Goal: Information Seeking & Learning: Learn about a topic

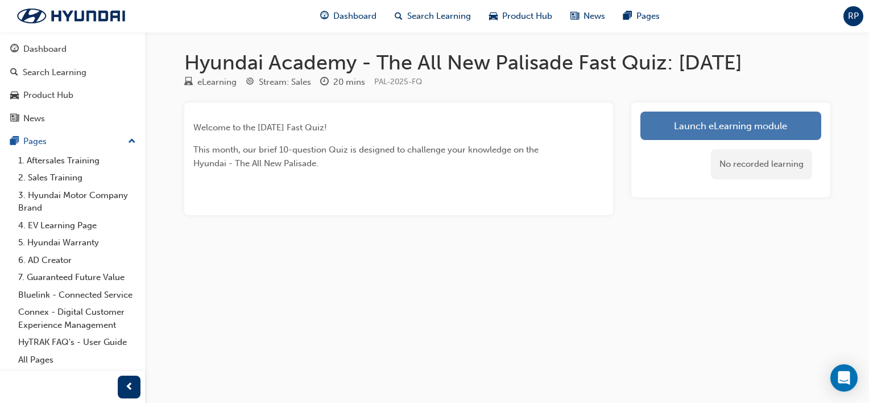
click at [680, 123] on link "Launch eLearning module" at bounding box center [730, 125] width 181 height 28
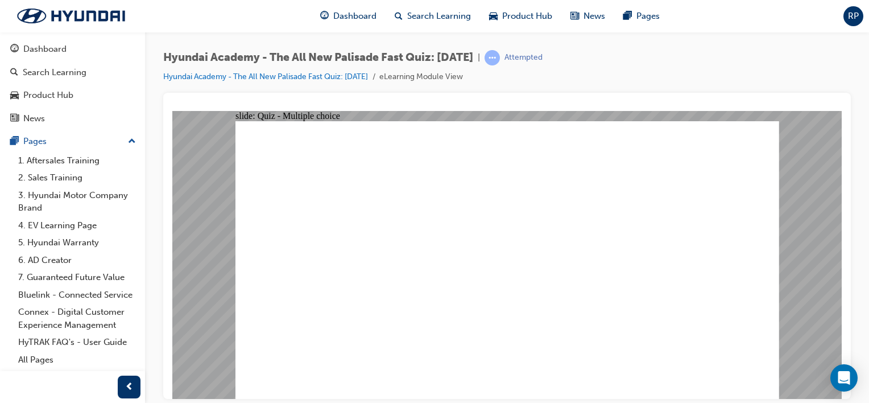
radio input "true"
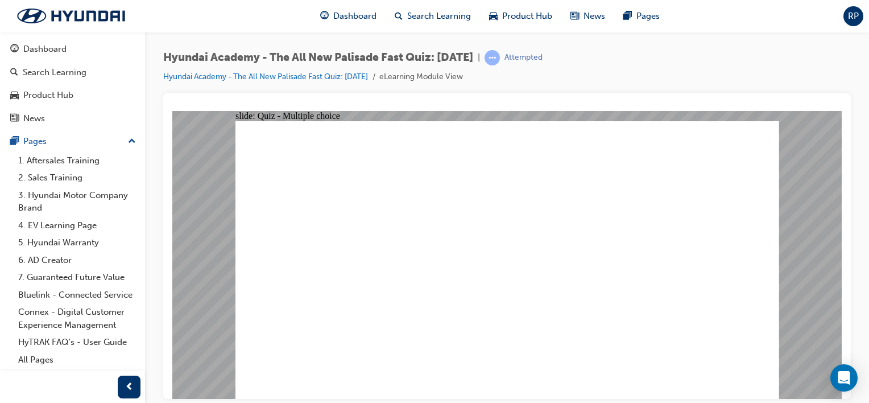
radio input "true"
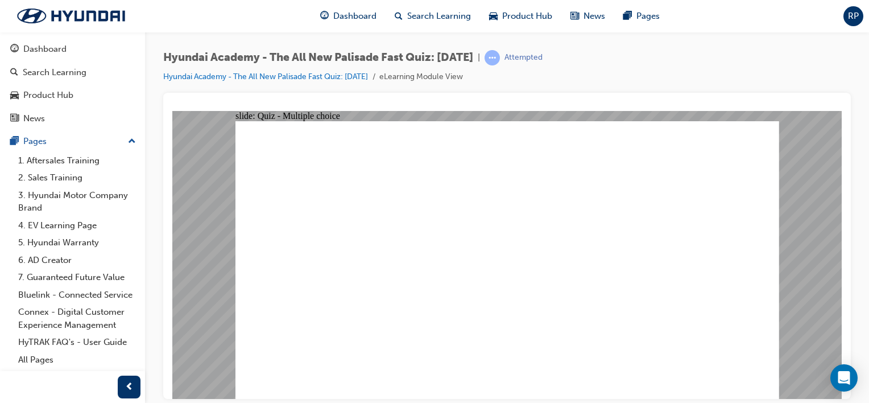
radio input "true"
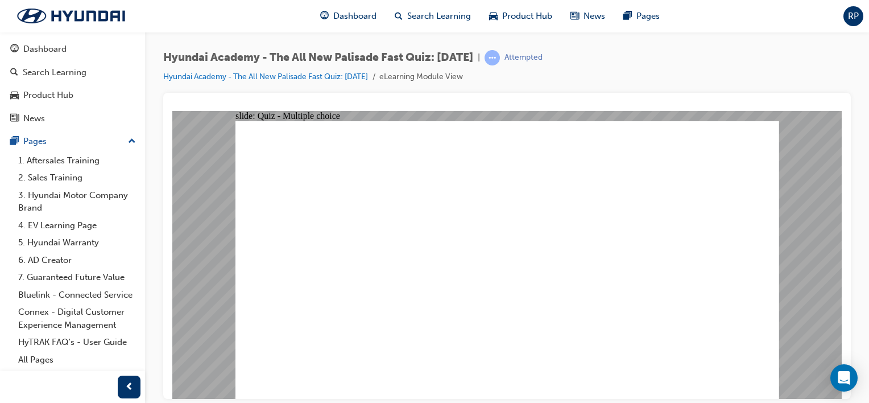
radio input "true"
checkbox input "true"
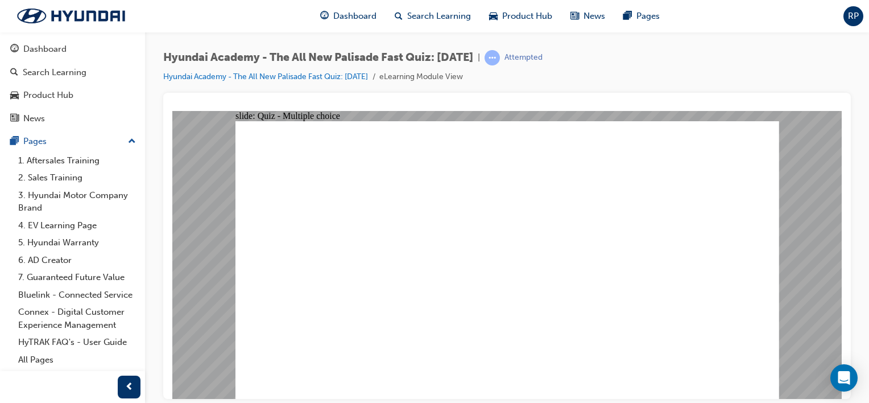
drag, startPoint x: 522, startPoint y: 357, endPoint x: 527, endPoint y: 382, distance: 25.4
radio input "true"
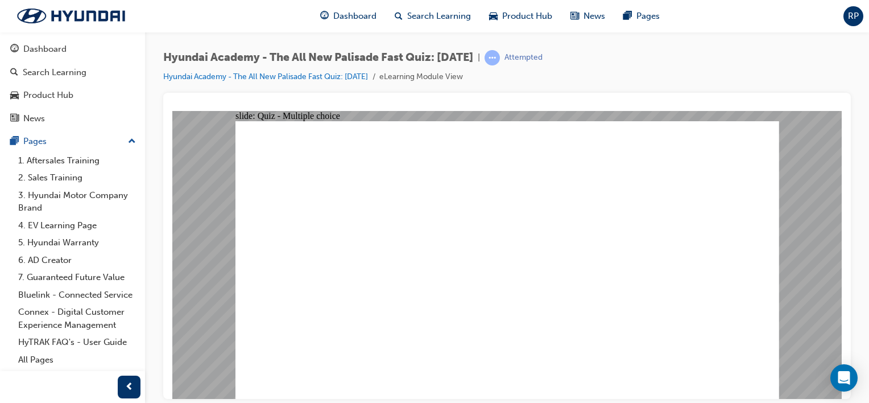
radio input "true"
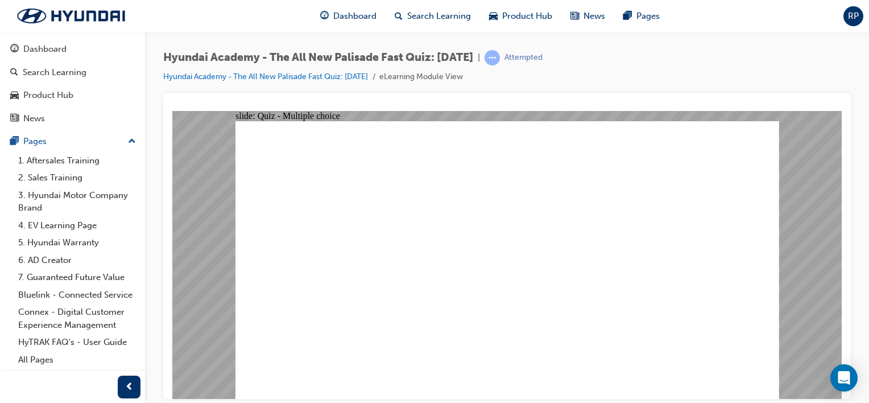
drag, startPoint x: 471, startPoint y: 235, endPoint x: 471, endPoint y: 247, distance: 11.9
checkbox input "true"
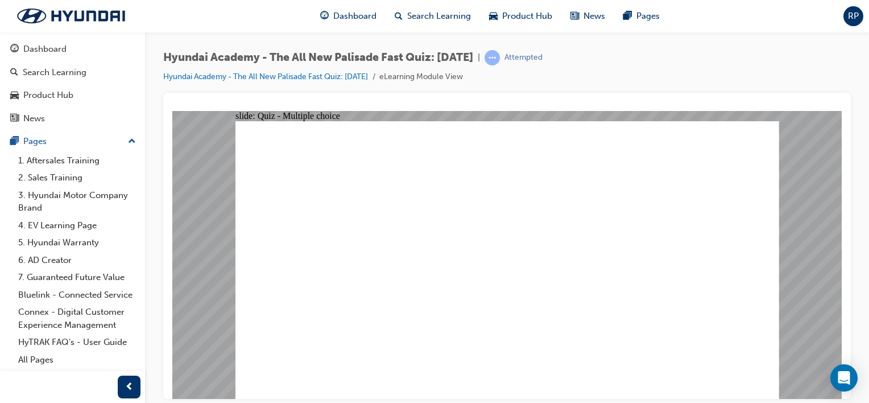
checkbox input "true"
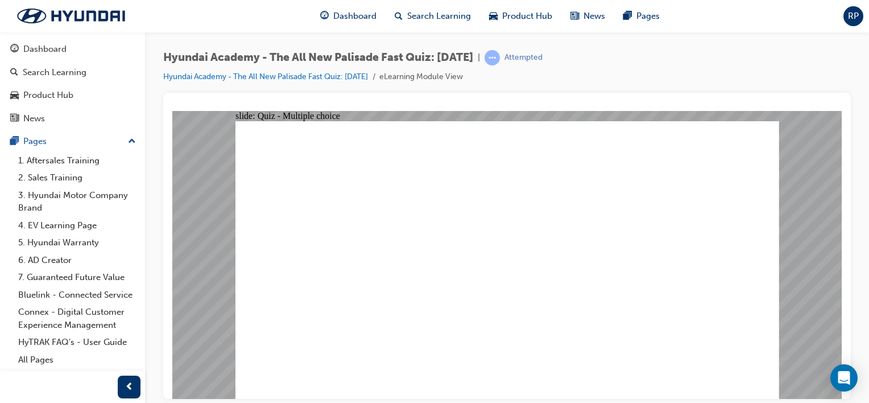
radio input "true"
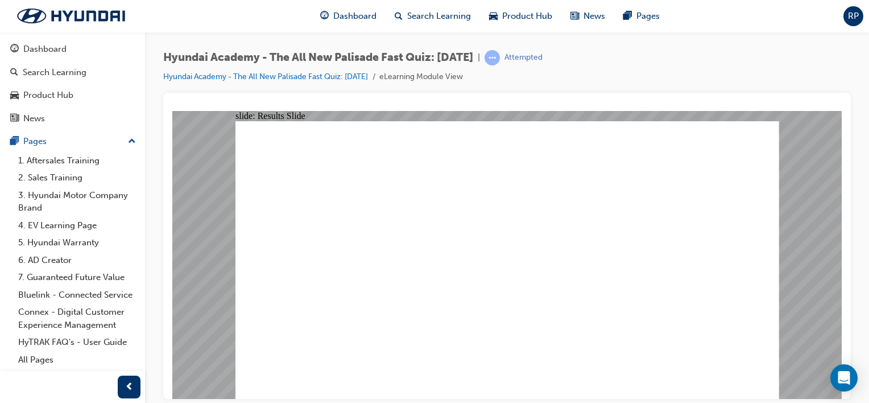
drag, startPoint x: 507, startPoint y: 267, endPoint x: 508, endPoint y: 257, distance: 10.3
radio input "true"
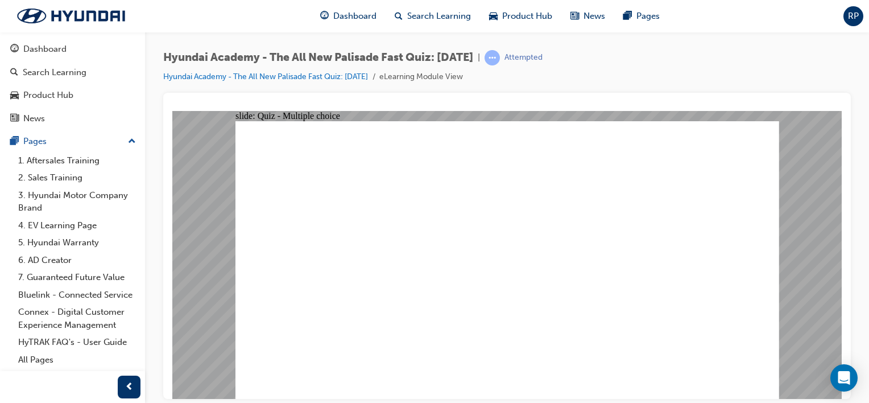
radio input "true"
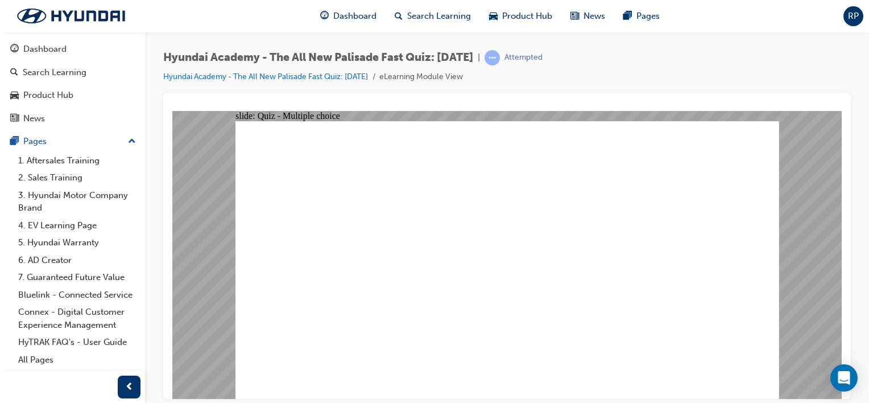
radio input "true"
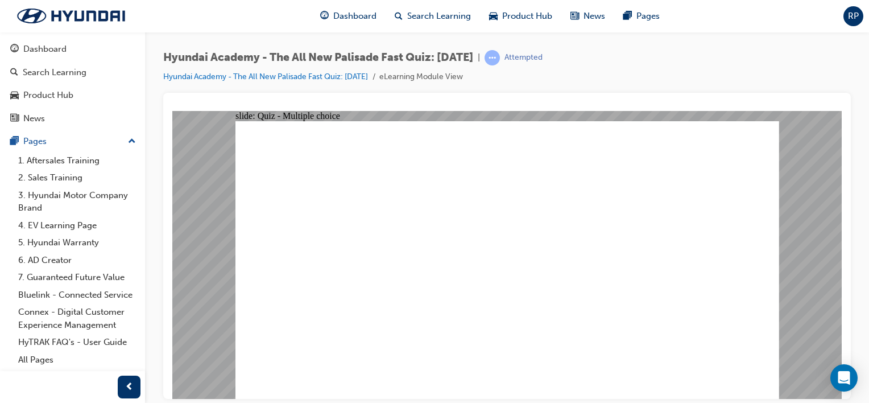
radio input "true"
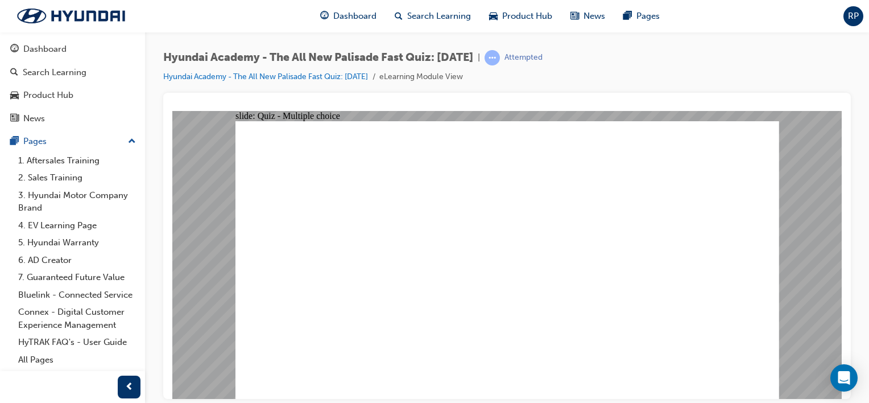
checkbox input "true"
drag, startPoint x: 521, startPoint y: 355, endPoint x: 524, endPoint y: 362, distance: 6.9
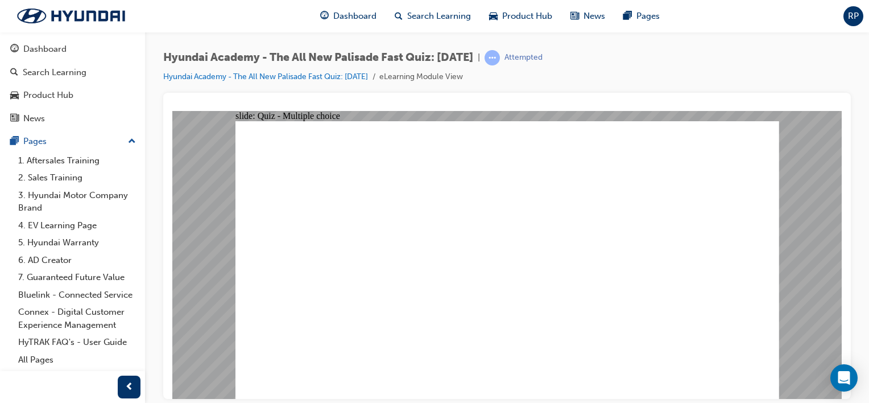
radio input "true"
drag, startPoint x: 510, startPoint y: 316, endPoint x: 514, endPoint y: 324, distance: 9.2
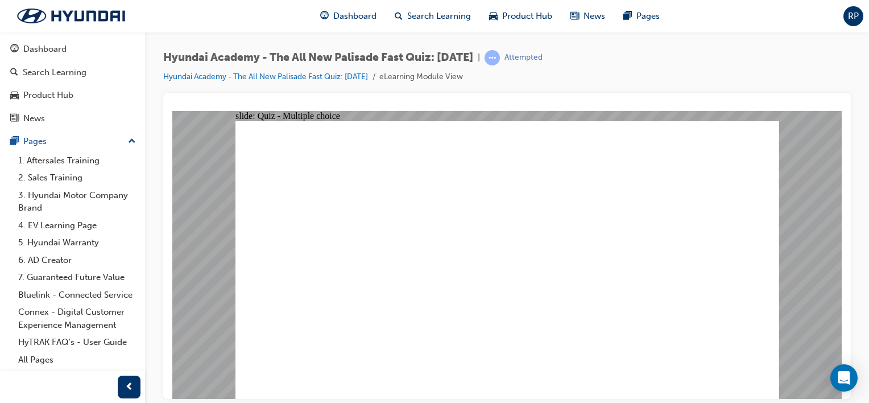
radio input "true"
checkbox input "true"
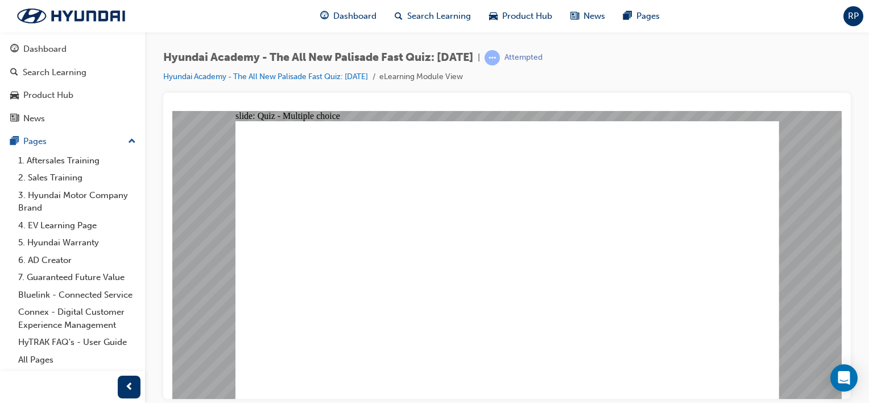
checkbox input "true"
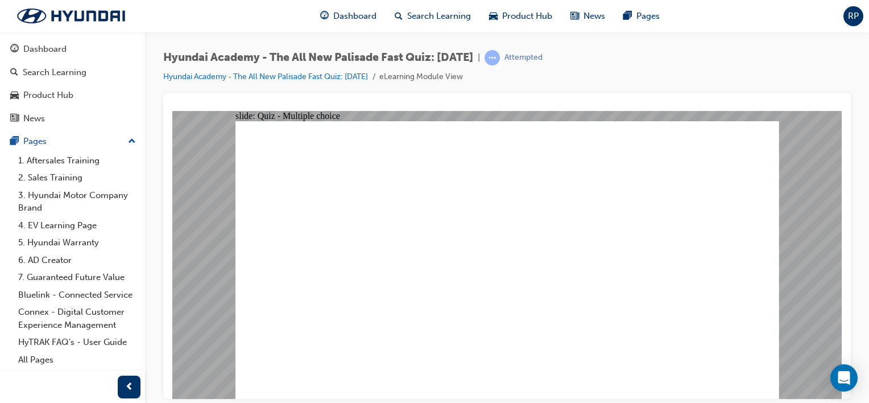
checkbox input "true"
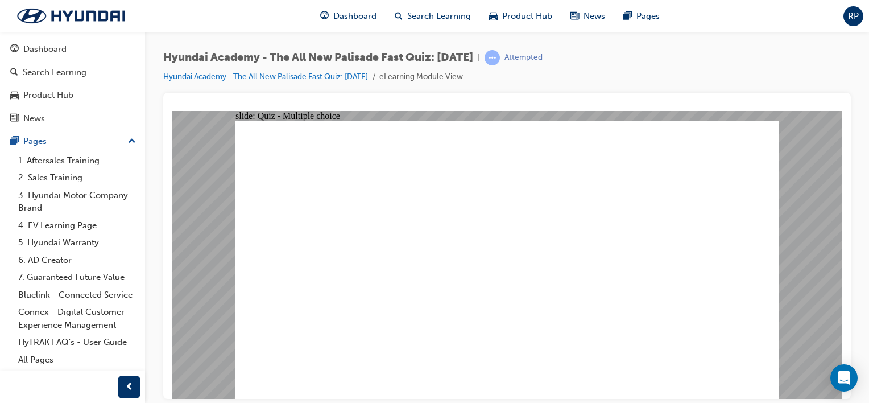
radio input "true"
